Goal: Find specific page/section: Find specific page/section

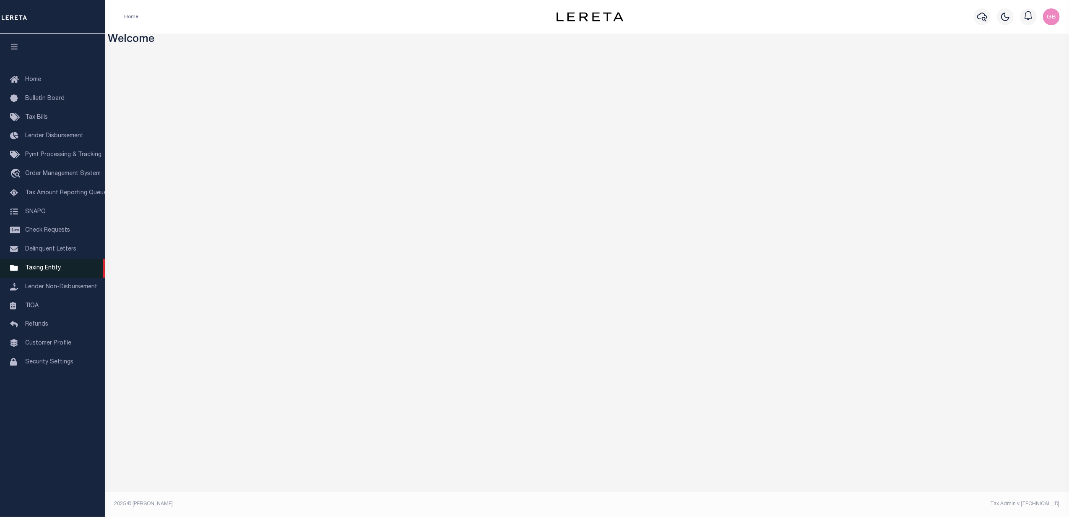
click at [31, 267] on span "Taxing Entity" at bounding box center [43, 268] width 36 height 6
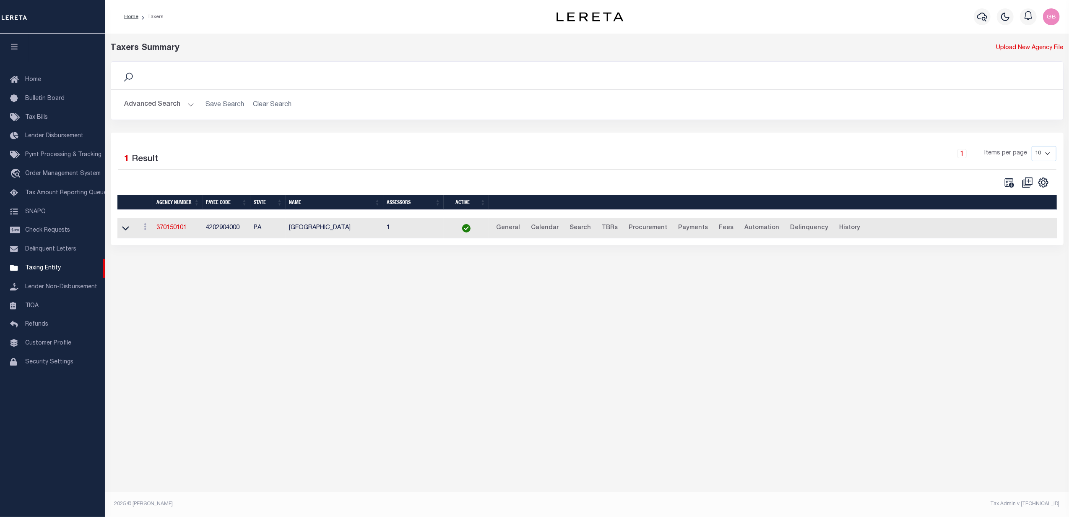
click at [187, 101] on button "Advanced Search" at bounding box center [160, 104] width 70 height 16
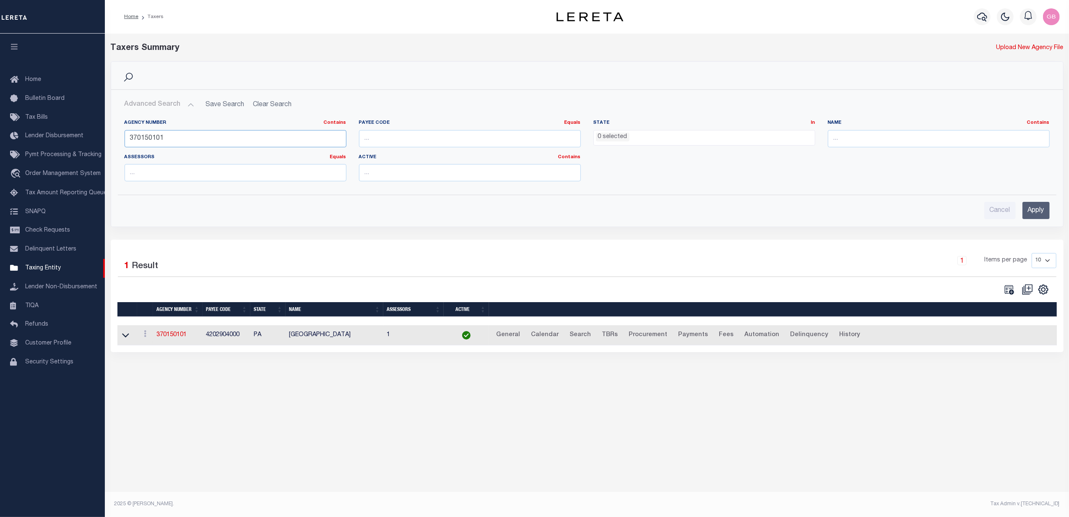
drag, startPoint x: 180, startPoint y: 139, endPoint x: 114, endPoint y: 141, distance: 65.9
click at [114, 141] on div "Agency Number Contains Contains Is 370150101 Payee Code Equals Equals Is Not Eq…" at bounding box center [587, 150] width 951 height 75
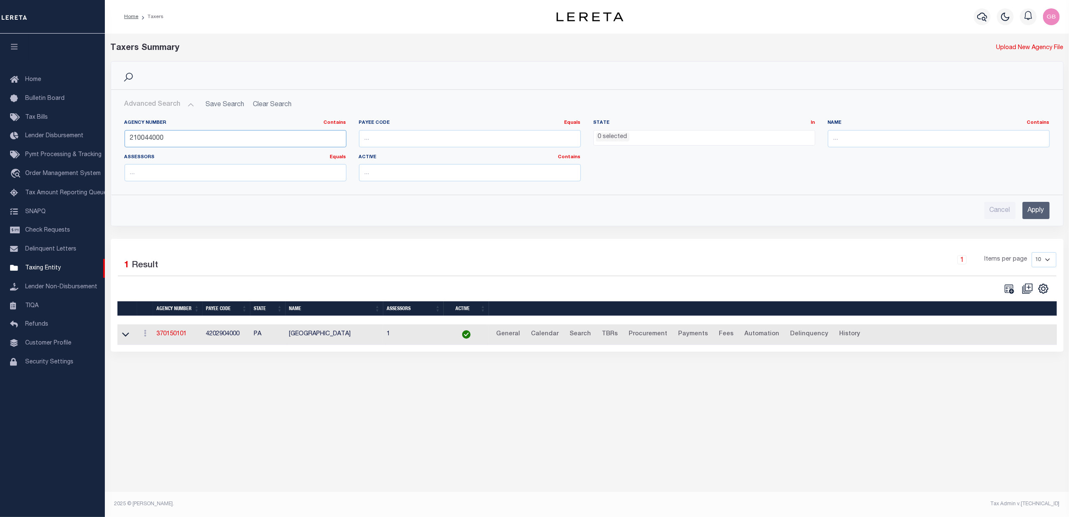
type input "210044000"
click at [1037, 214] on input "Apply" at bounding box center [1035, 210] width 27 height 17
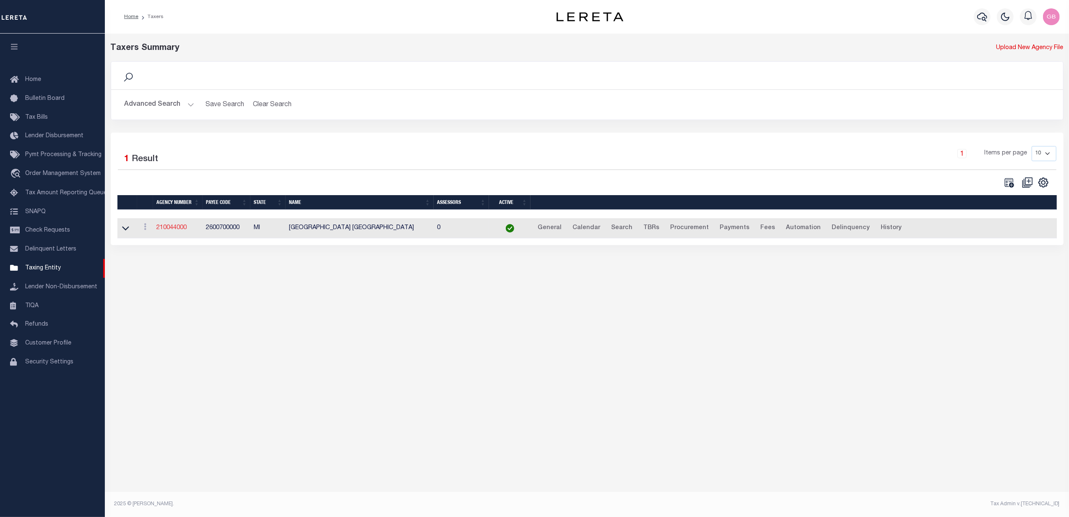
click at [173, 230] on link "210044000" at bounding box center [171, 228] width 30 height 6
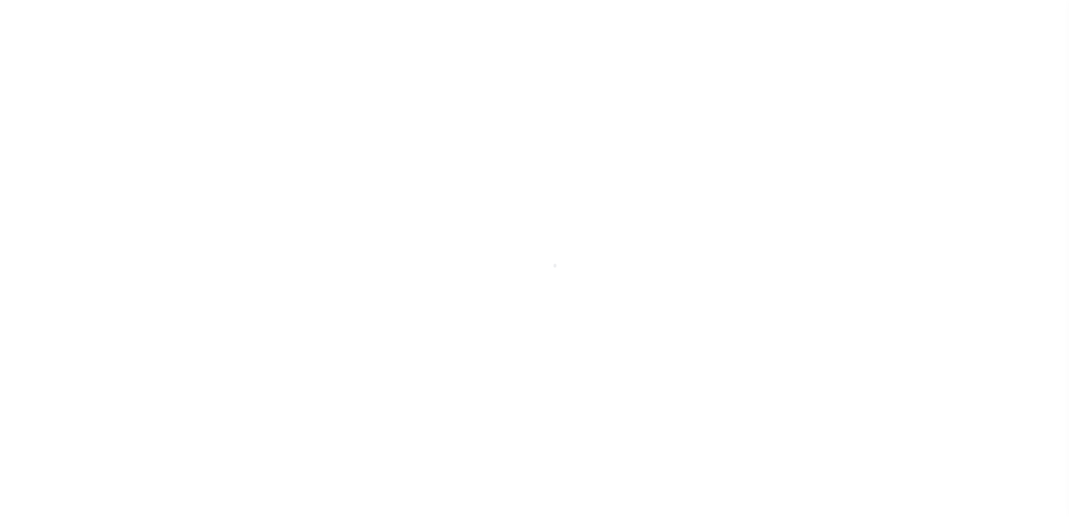
select select
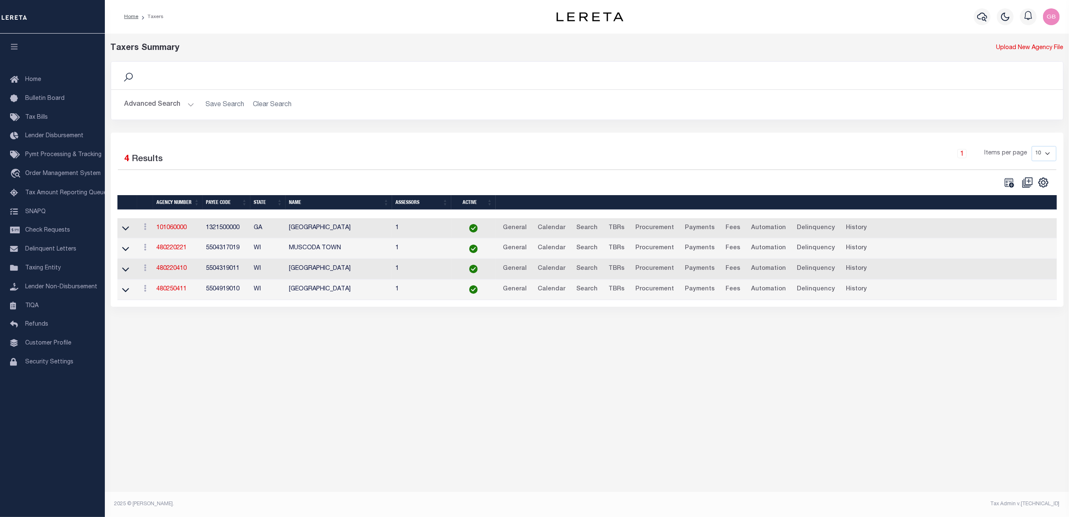
click at [161, 107] on button "Advanced Search" at bounding box center [160, 104] width 70 height 16
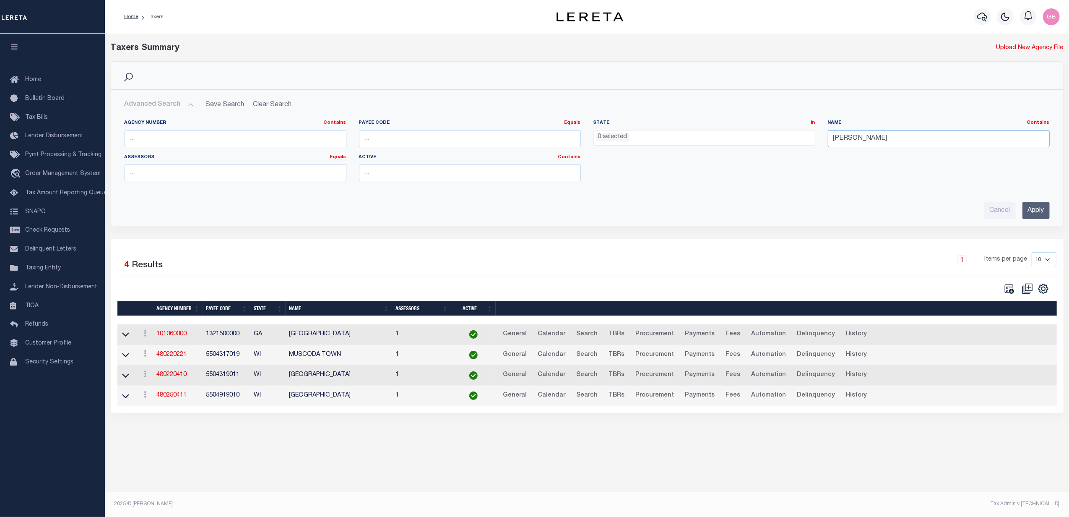
drag, startPoint x: 878, startPoint y: 138, endPoint x: 715, endPoint y: 131, distance: 163.2
click at [715, 131] on div "Agency Number Contains Contains Is Payee Code Equals Equals Is Not Equal To Is …" at bounding box center [586, 153] width 937 height 68
click at [311, 140] on input "text" at bounding box center [236, 138] width 222 height 17
type input "210044000"
click at [1027, 217] on input "Apply" at bounding box center [1035, 210] width 27 height 17
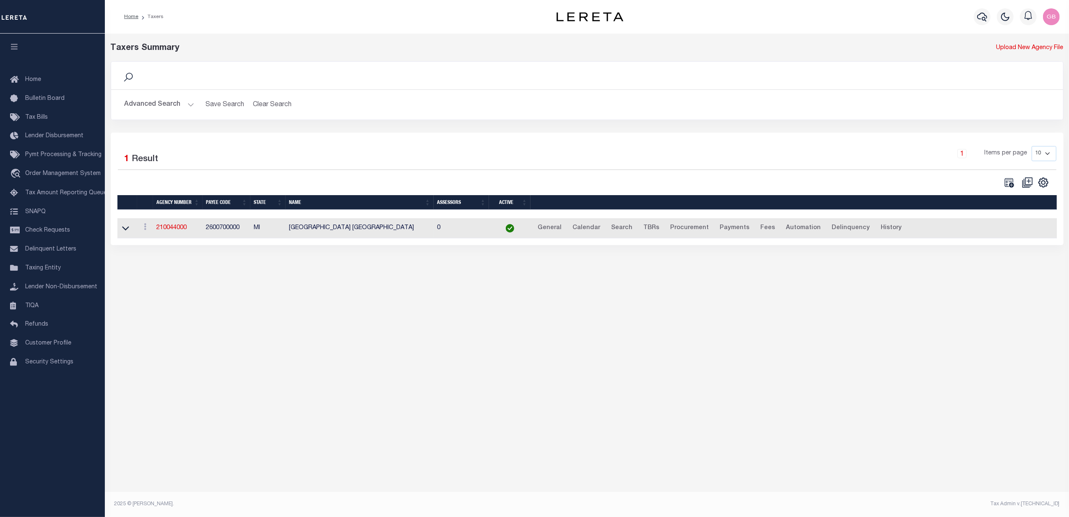
drag, startPoint x: 117, startPoint y: 231, endPoint x: 128, endPoint y: 237, distance: 12.2
click at [117, 231] on td at bounding box center [127, 228] width 20 height 21
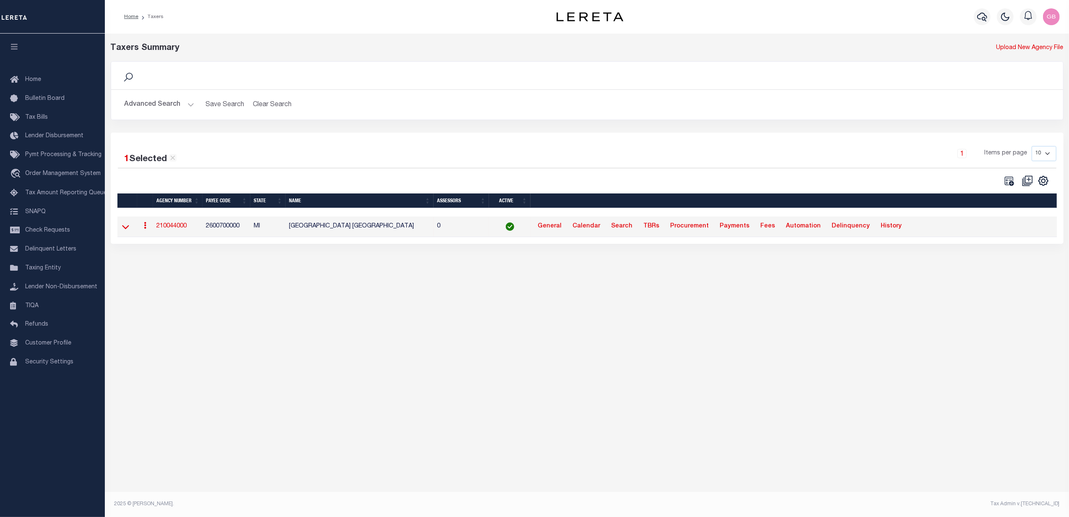
click at [127, 229] on icon at bounding box center [125, 227] width 7 height 4
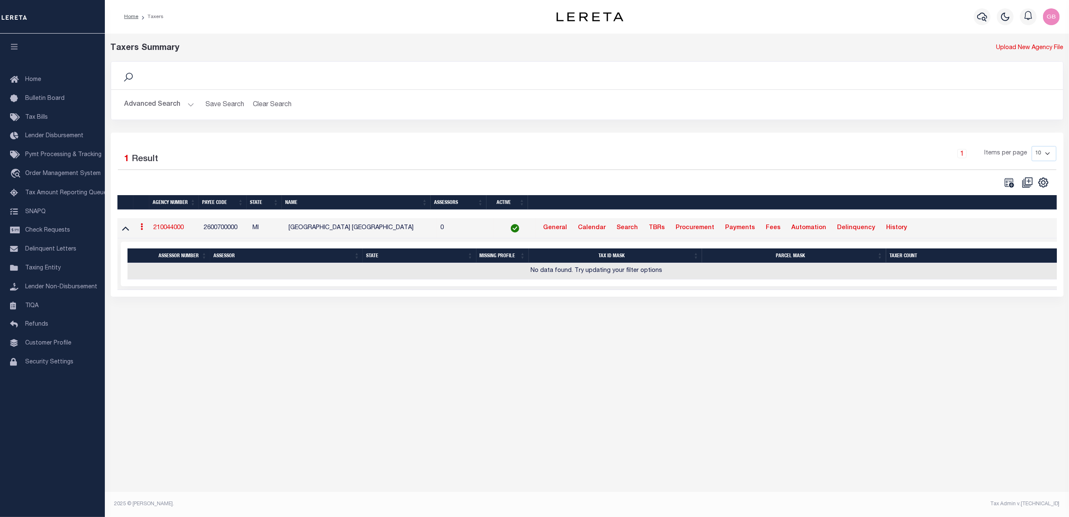
click at [174, 229] on link "210044000" at bounding box center [168, 228] width 30 height 6
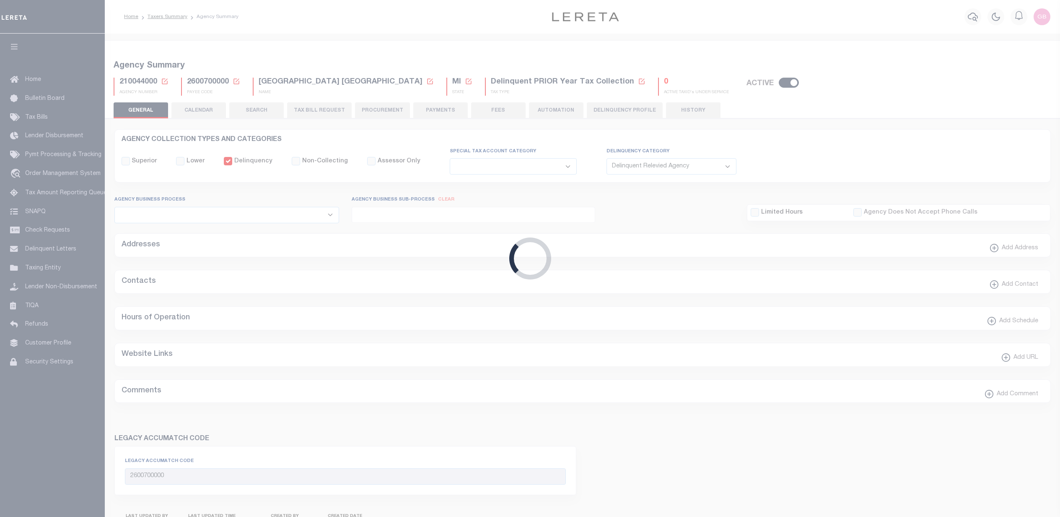
select select "1"
select select
